Goal: Transaction & Acquisition: Purchase product/service

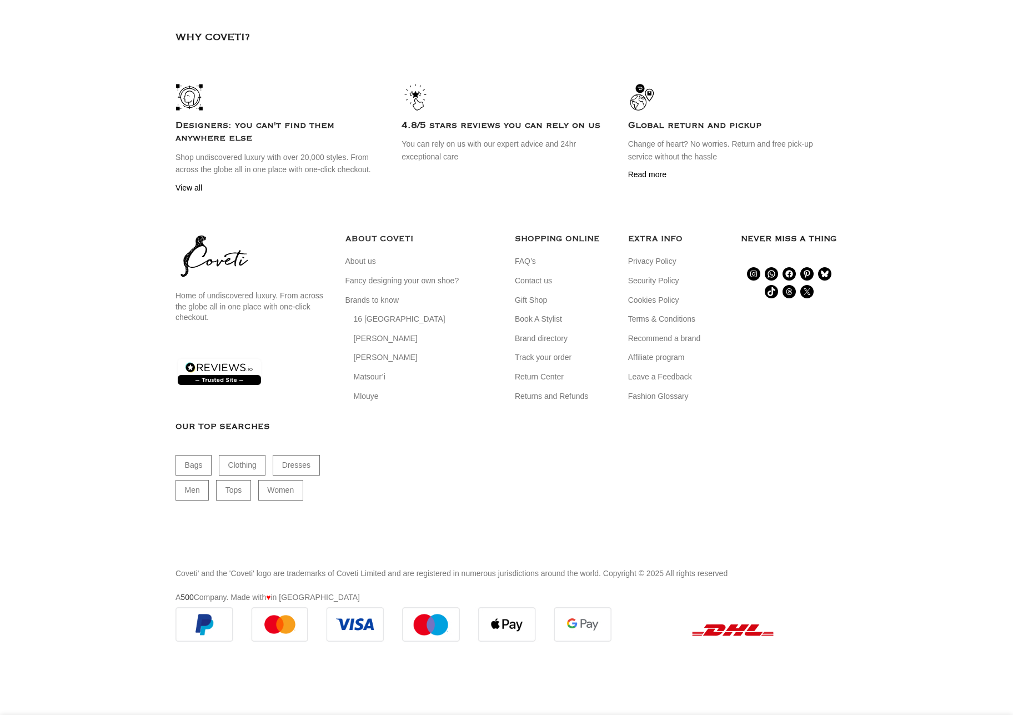
scroll to position [3276, 0]
select select "8-[GEOGRAPHIC_DATA]"
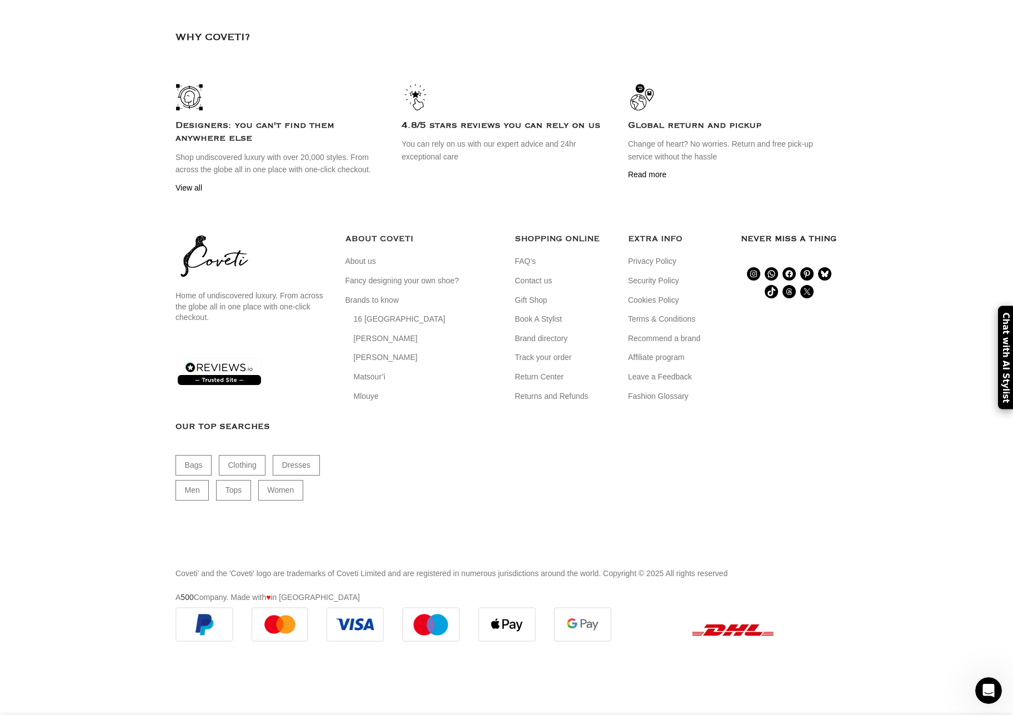
scroll to position [0, 584]
